Goal: Transaction & Acquisition: Purchase product/service

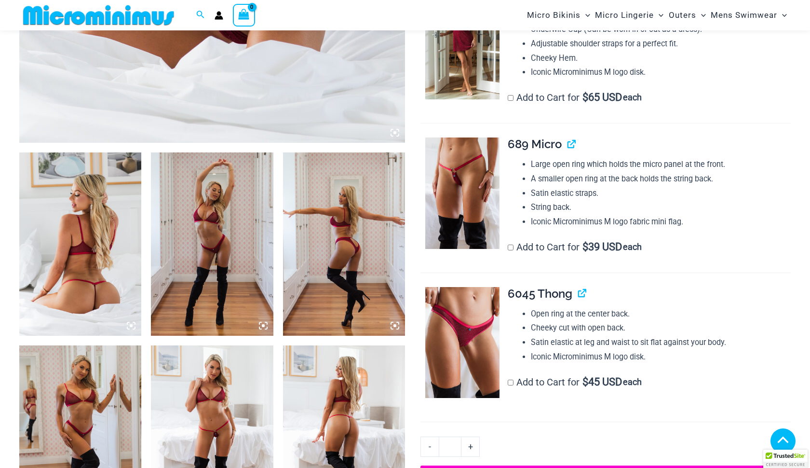
scroll to position [847, 0]
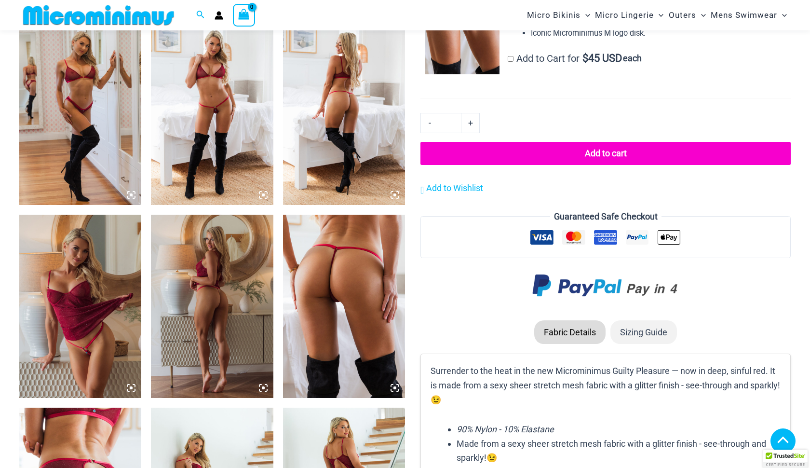
click at [213, 132] on img at bounding box center [212, 113] width 122 height 183
click at [213, 122] on img at bounding box center [212, 113] width 122 height 183
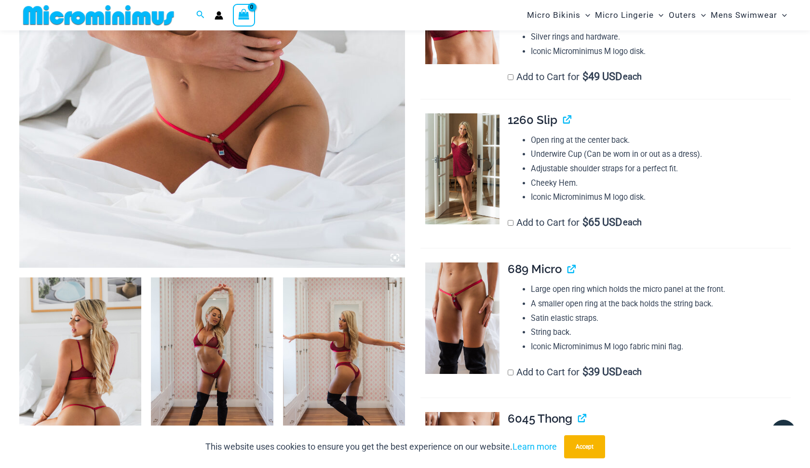
scroll to position [246, 0]
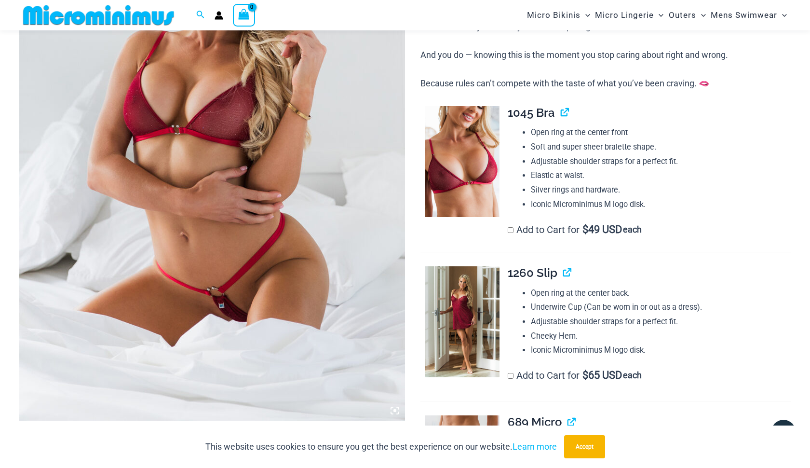
click at [225, 160] on img at bounding box center [212, 131] width 386 height 578
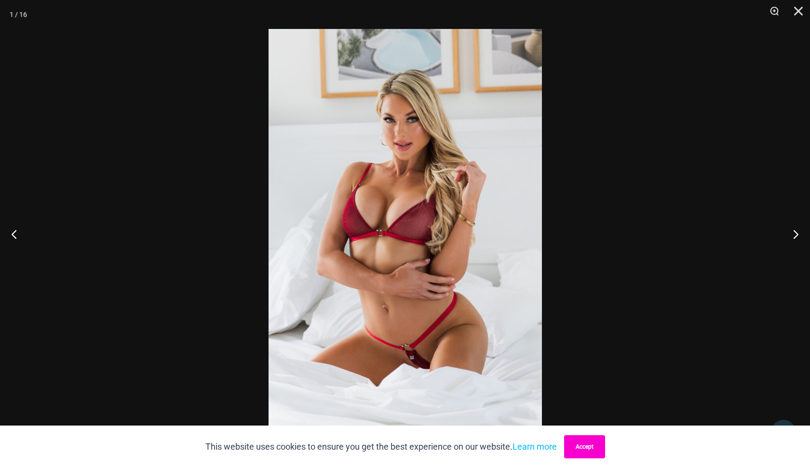
click at [591, 440] on button "Accept" at bounding box center [584, 446] width 41 height 23
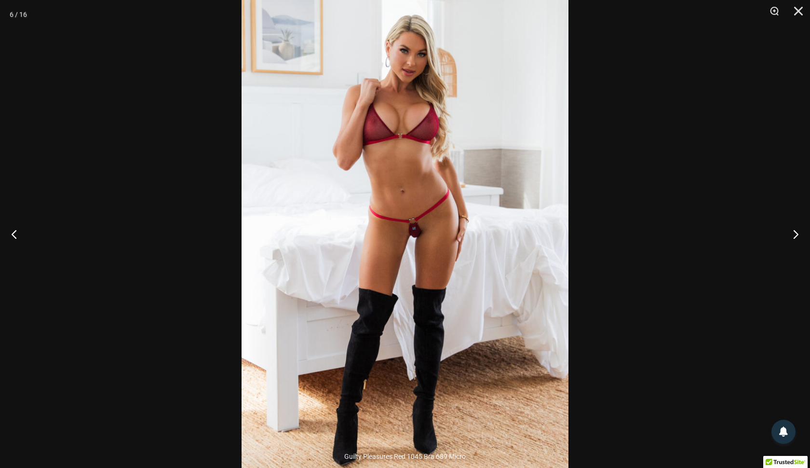
click at [397, 217] on img at bounding box center [404, 237] width 327 height 490
click at [793, 234] on button "Next" at bounding box center [792, 234] width 36 height 48
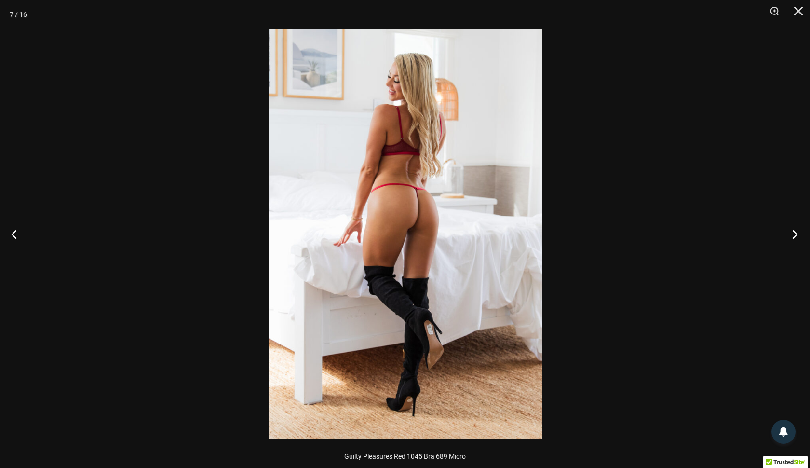
click at [793, 234] on button "Next" at bounding box center [792, 234] width 36 height 48
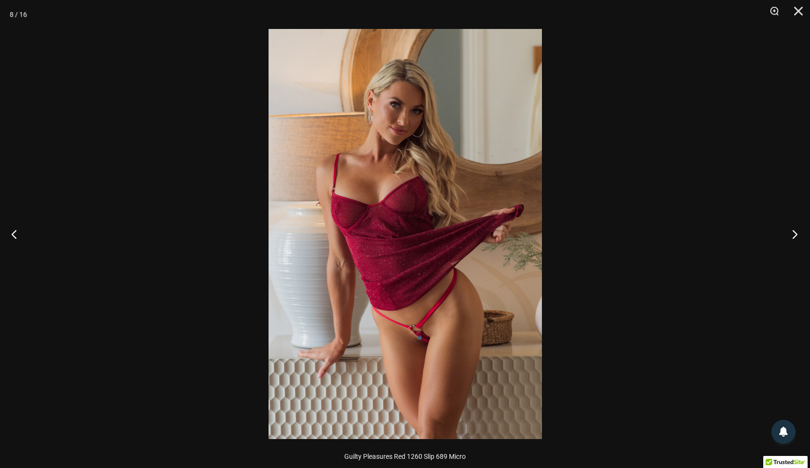
click at [793, 234] on button "Next" at bounding box center [792, 234] width 36 height 48
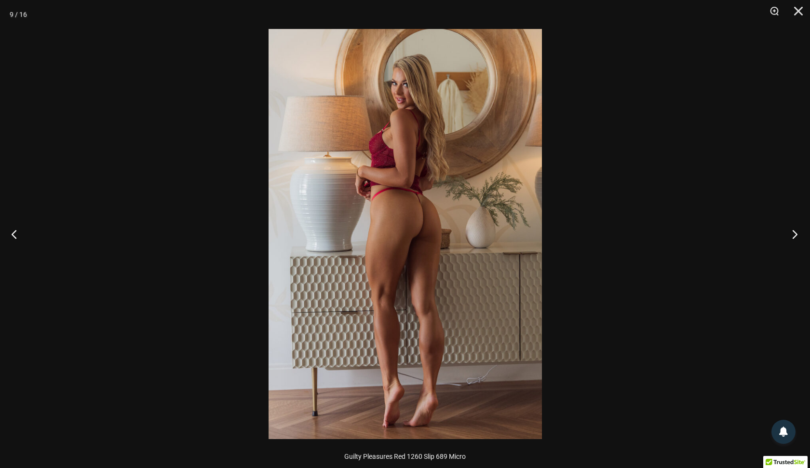
click at [793, 234] on button "Next" at bounding box center [792, 234] width 36 height 48
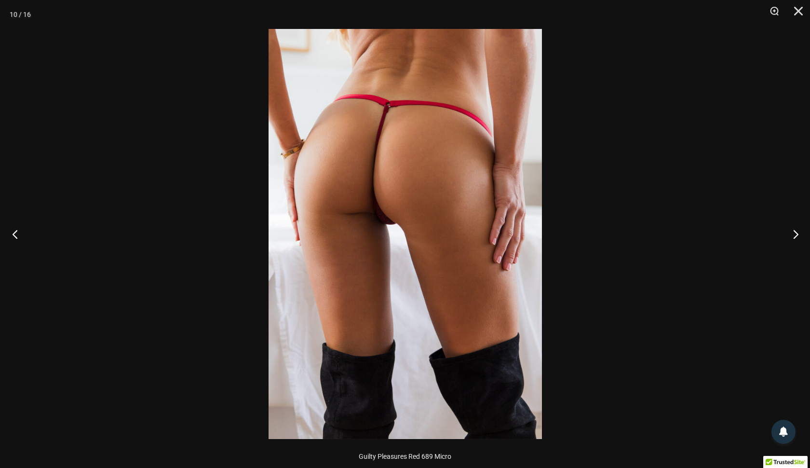
click at [20, 232] on button "Previous" at bounding box center [18, 234] width 36 height 48
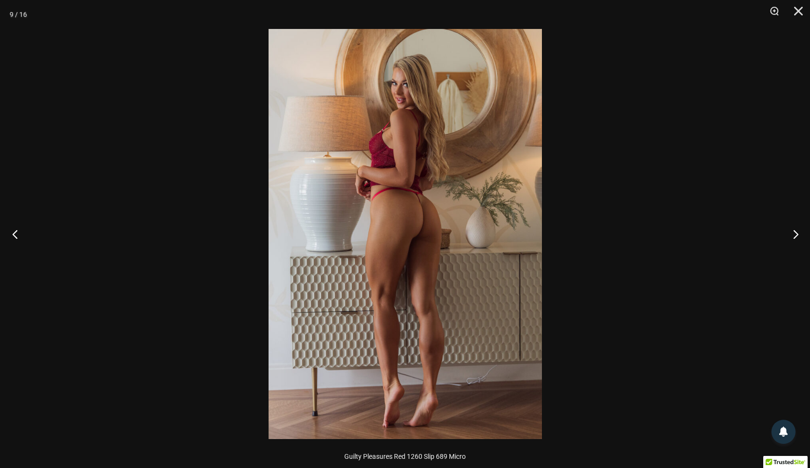
click at [20, 232] on button "Previous" at bounding box center [18, 234] width 36 height 48
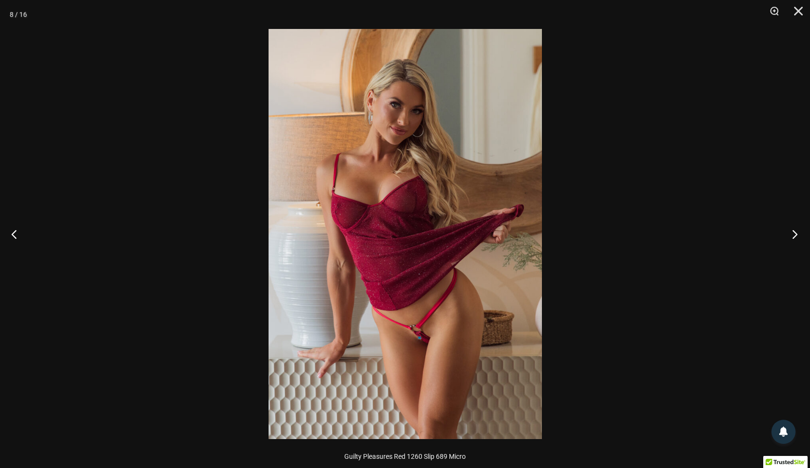
click at [795, 240] on button "Next" at bounding box center [792, 234] width 36 height 48
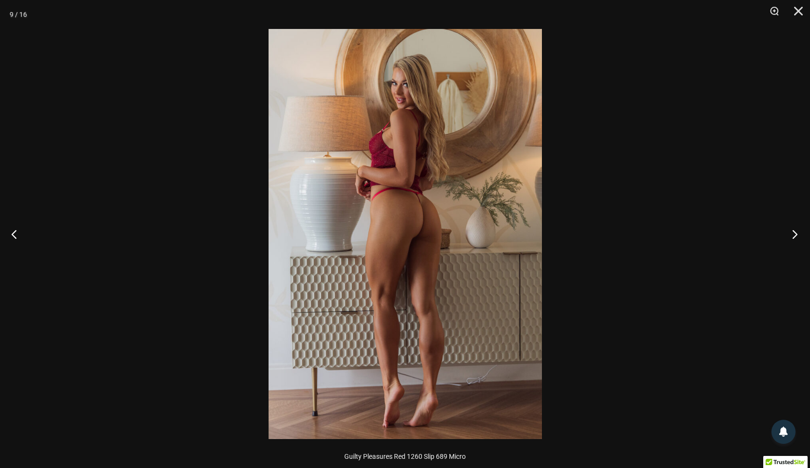
click at [795, 240] on button "Next" at bounding box center [792, 234] width 36 height 48
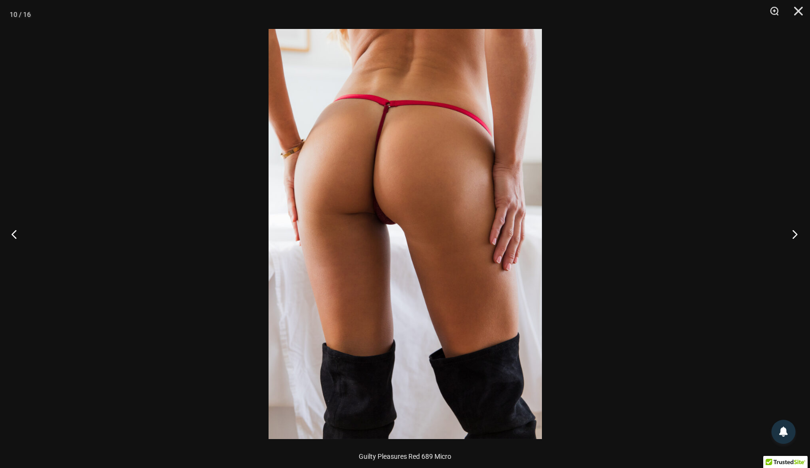
click at [795, 240] on button "Next" at bounding box center [792, 234] width 36 height 48
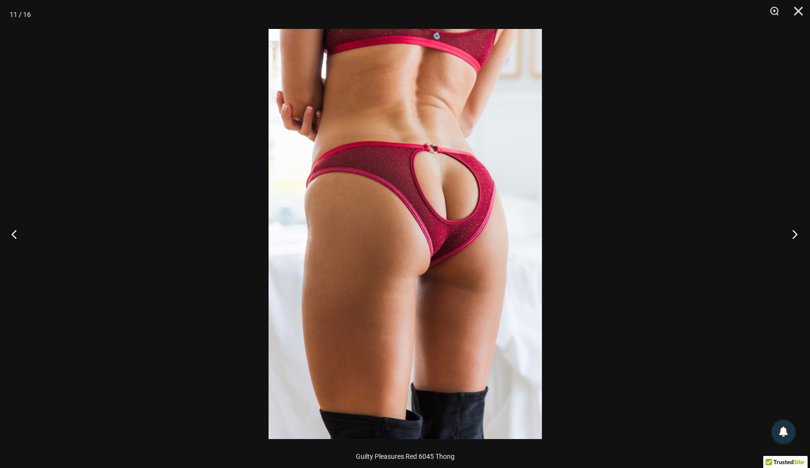
click at [795, 240] on button "Next" at bounding box center [792, 234] width 36 height 48
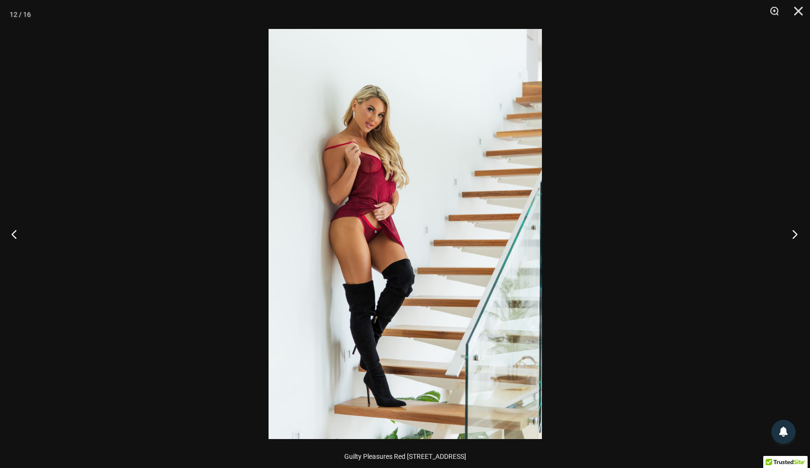
click at [795, 240] on button "Next" at bounding box center [792, 234] width 36 height 48
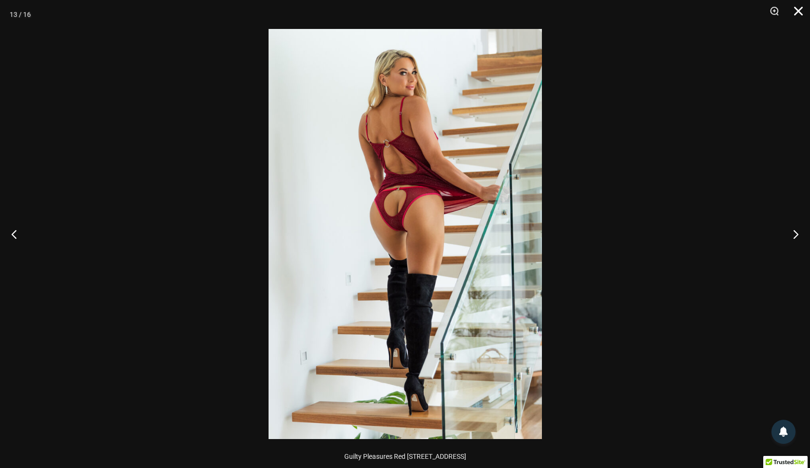
click at [796, 13] on button "Close" at bounding box center [795, 14] width 24 height 29
